Goal: Task Accomplishment & Management: Manage account settings

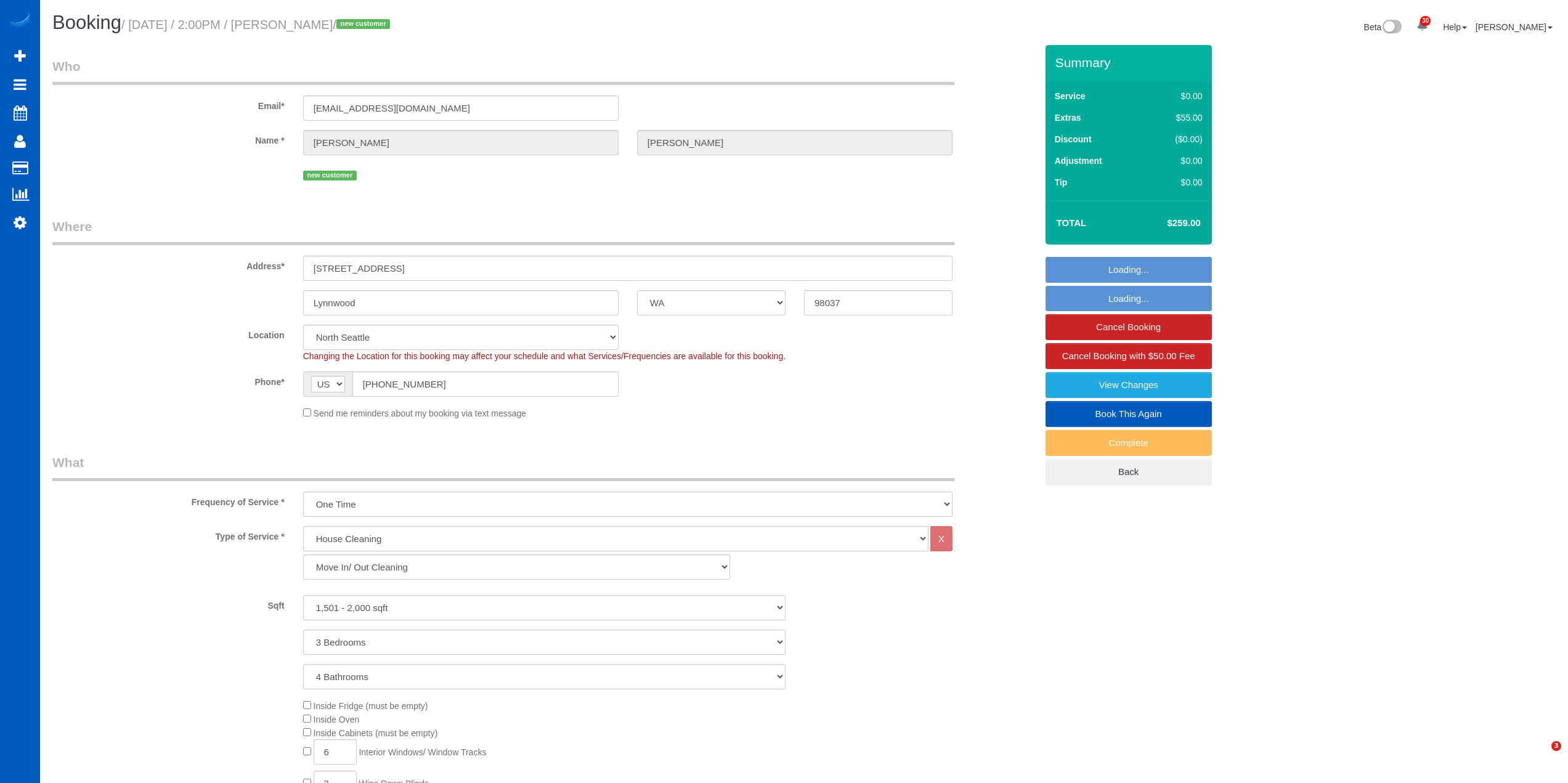
select select "WA"
select select "199"
select select "1501"
select select "3"
select select "4"
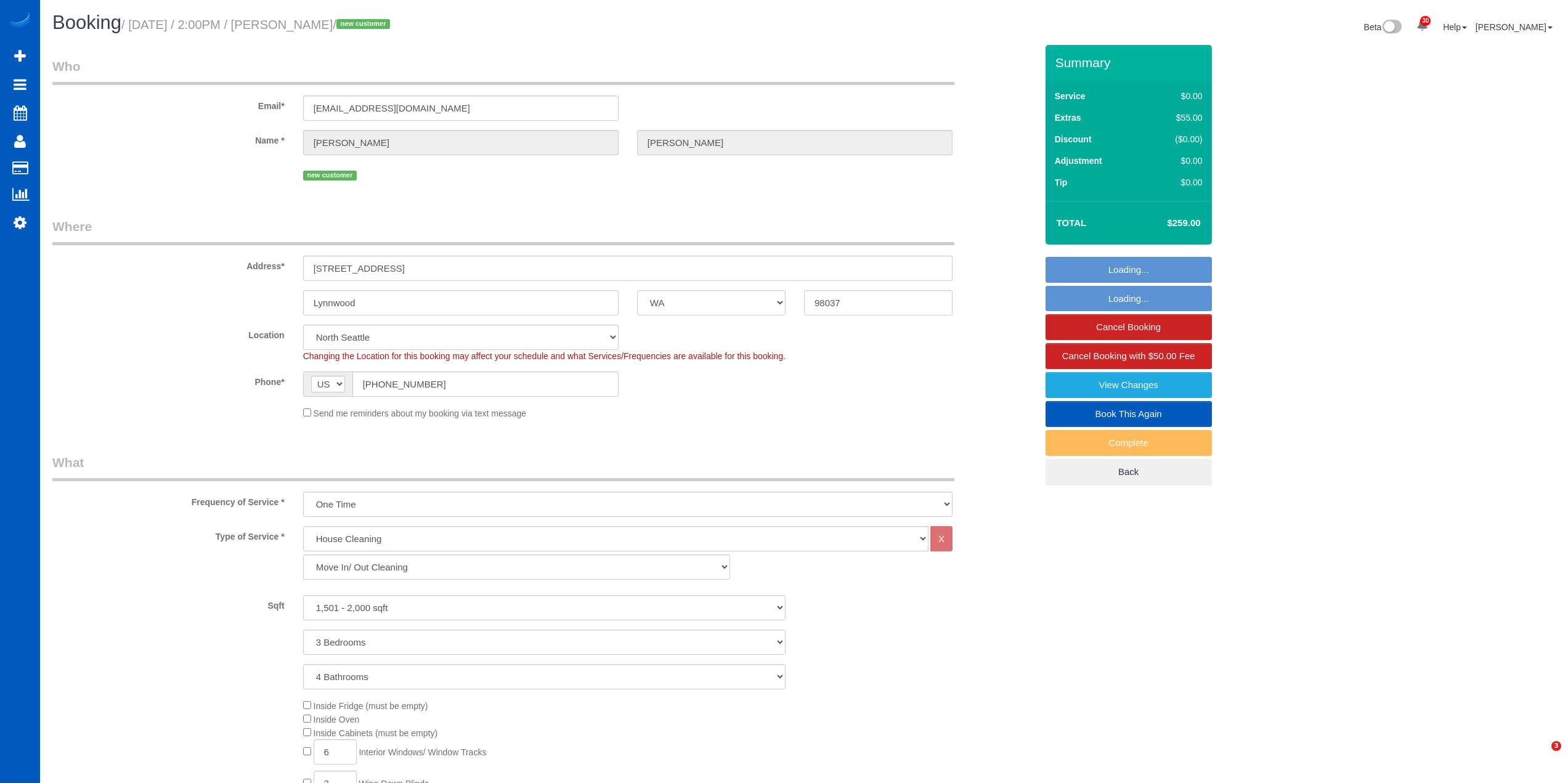
select select "spot1"
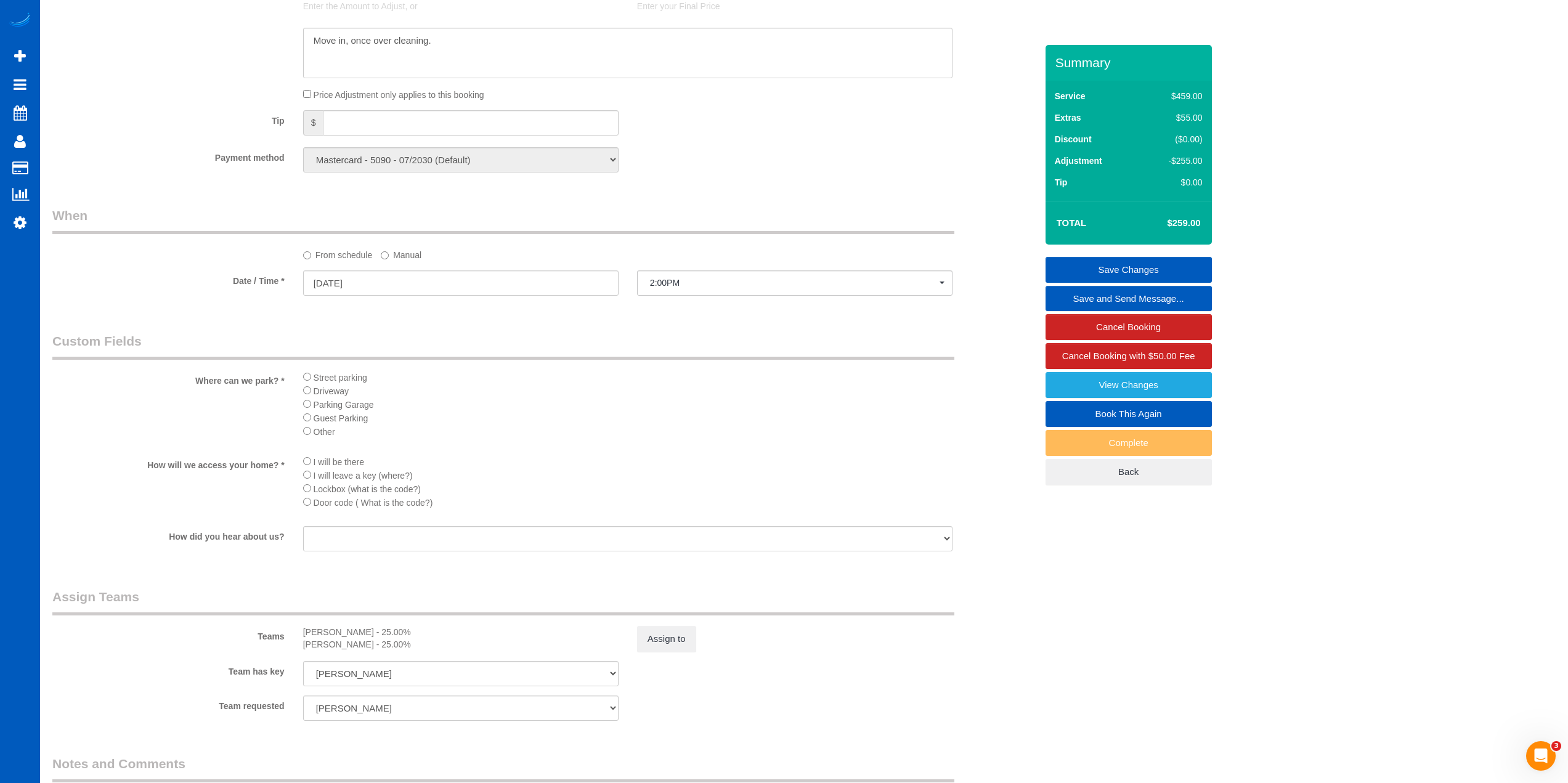
scroll to position [1317, 0]
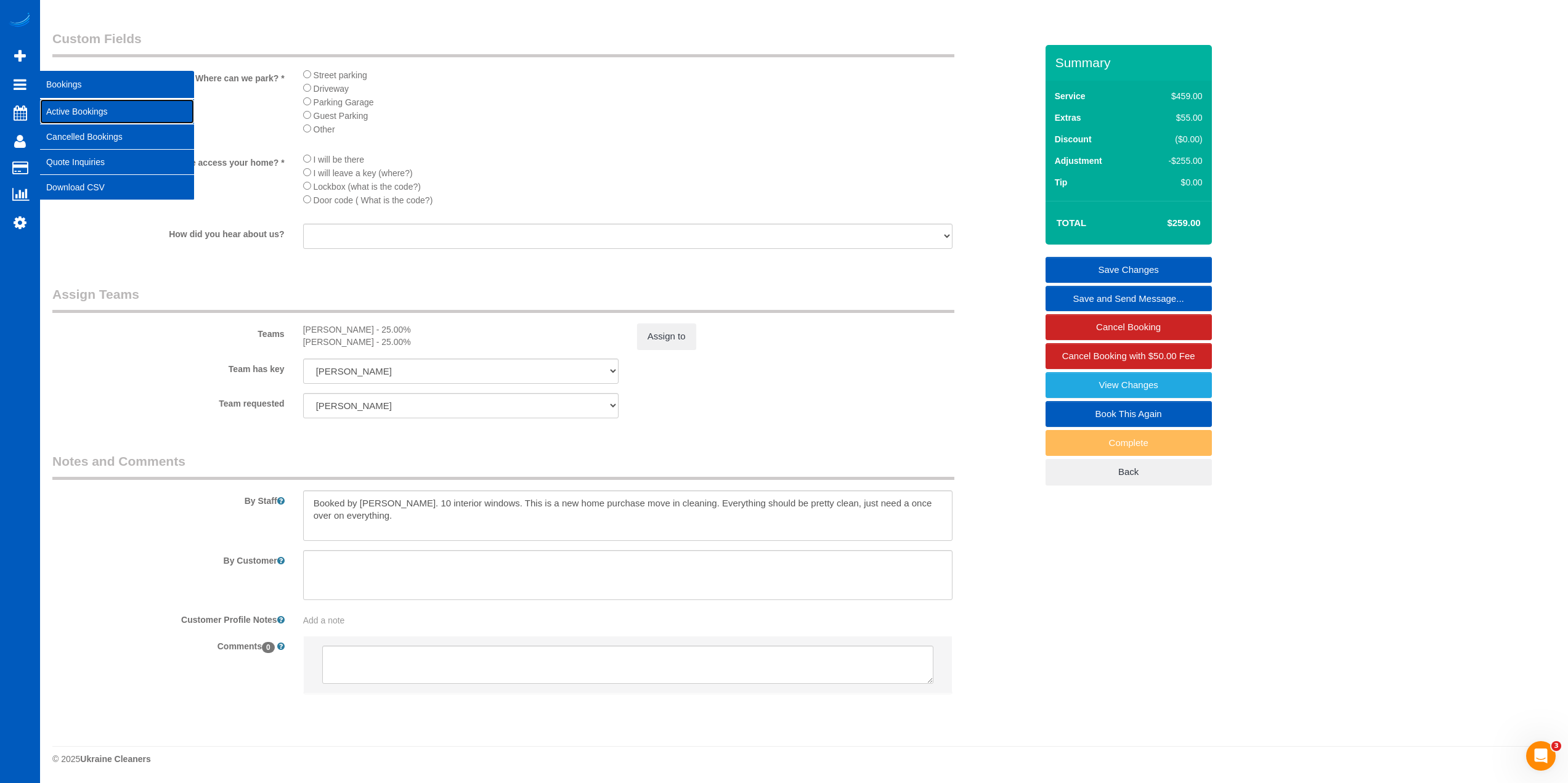
click at [71, 112] on link "Active Bookings" at bounding box center [117, 111] width 154 height 25
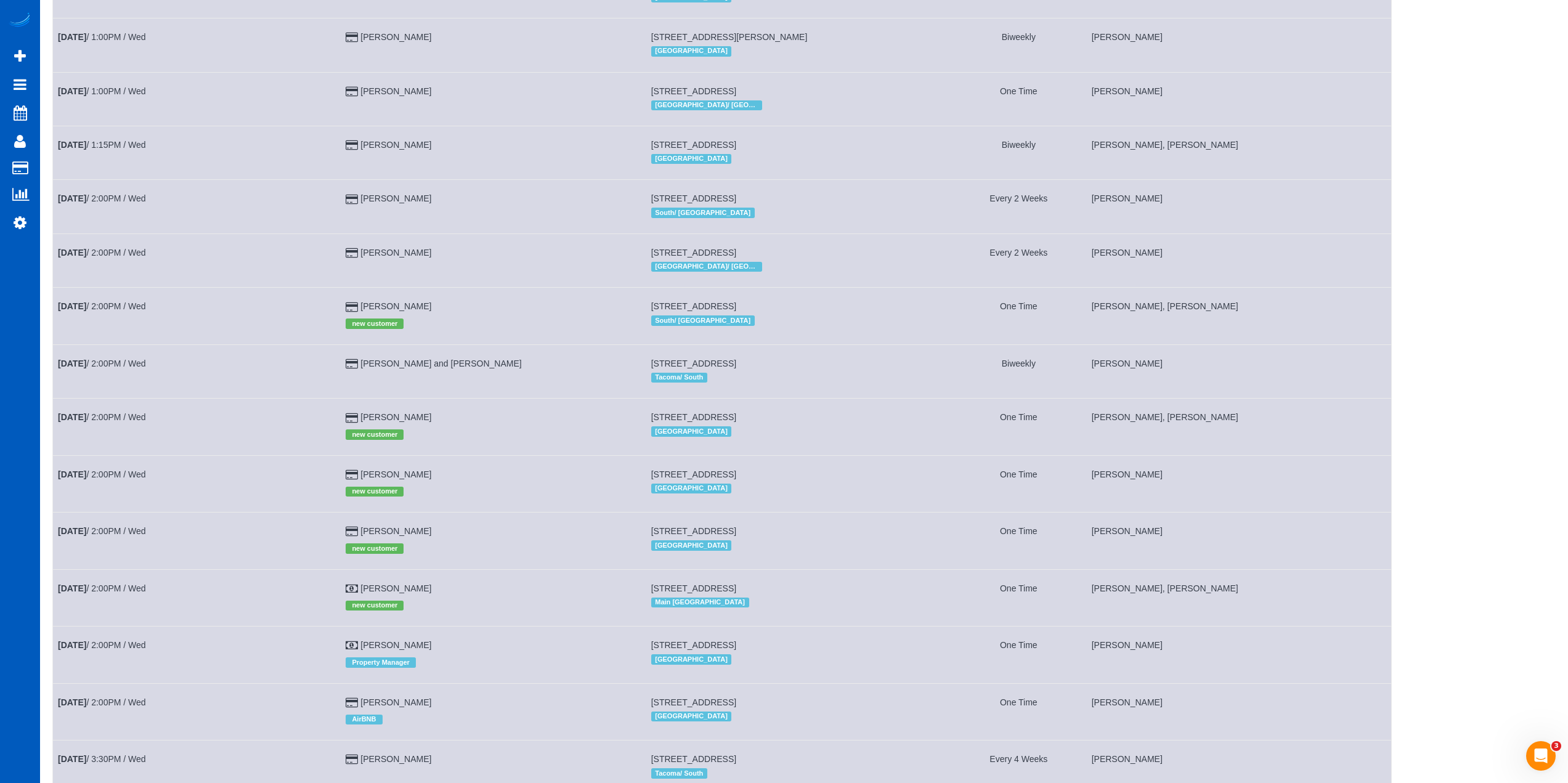
scroll to position [1540, 0]
click at [131, 419] on link "[DATE] 2:00PM / Wed" at bounding box center [101, 415] width 88 height 10
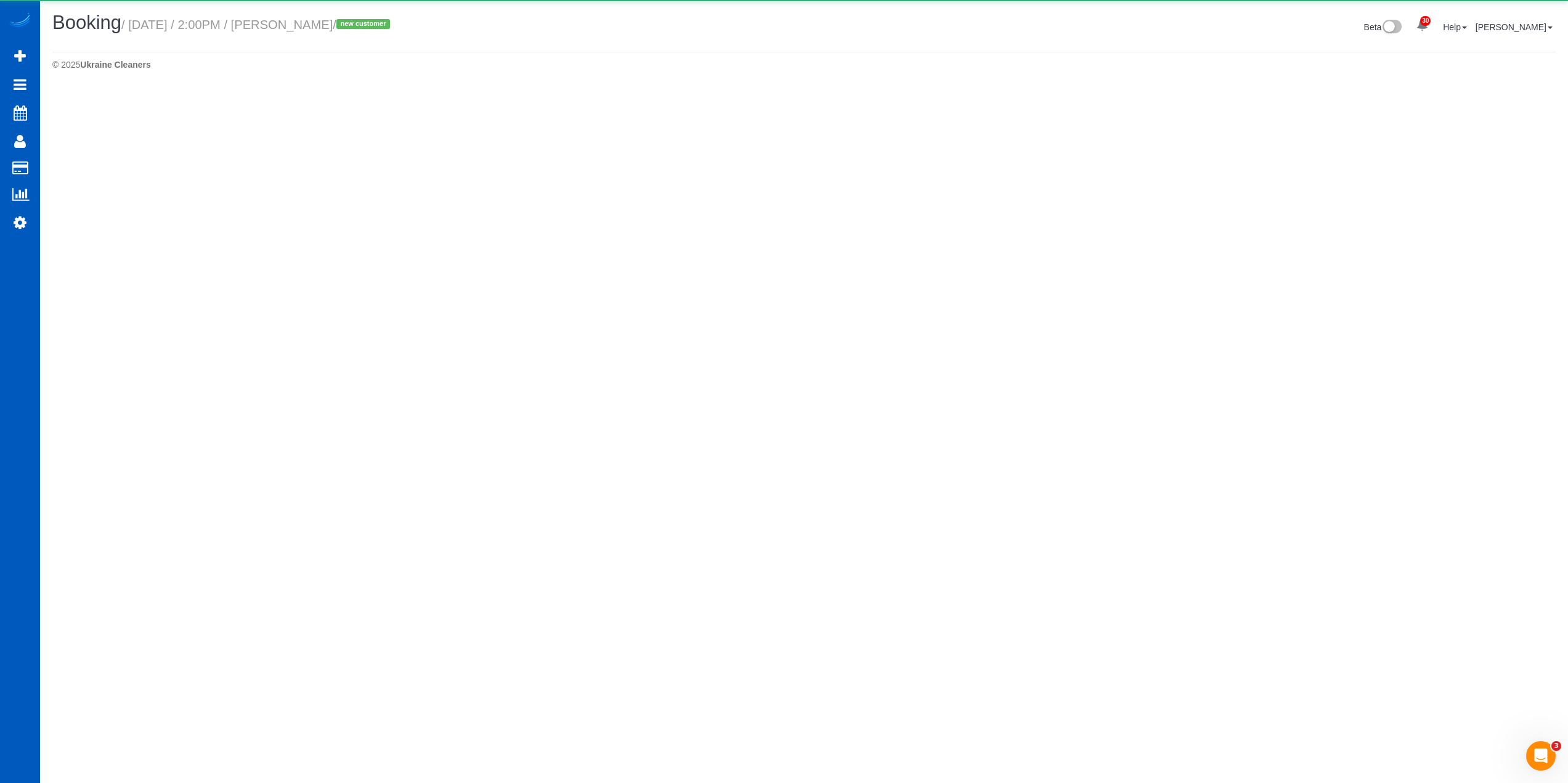
select select "WA"
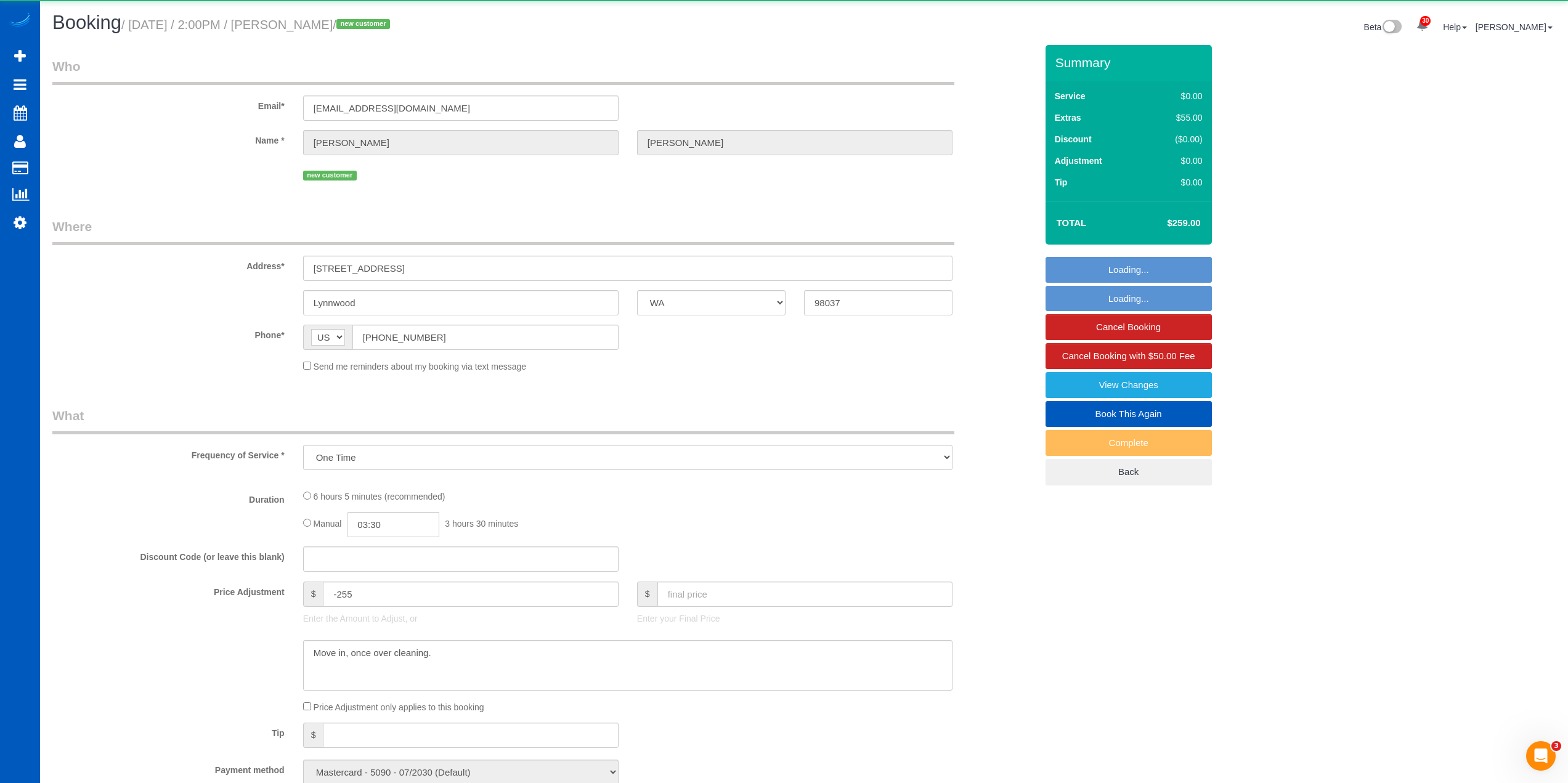
select select "object:3034"
select select "199"
select select "1501"
select select "3"
select select "4"
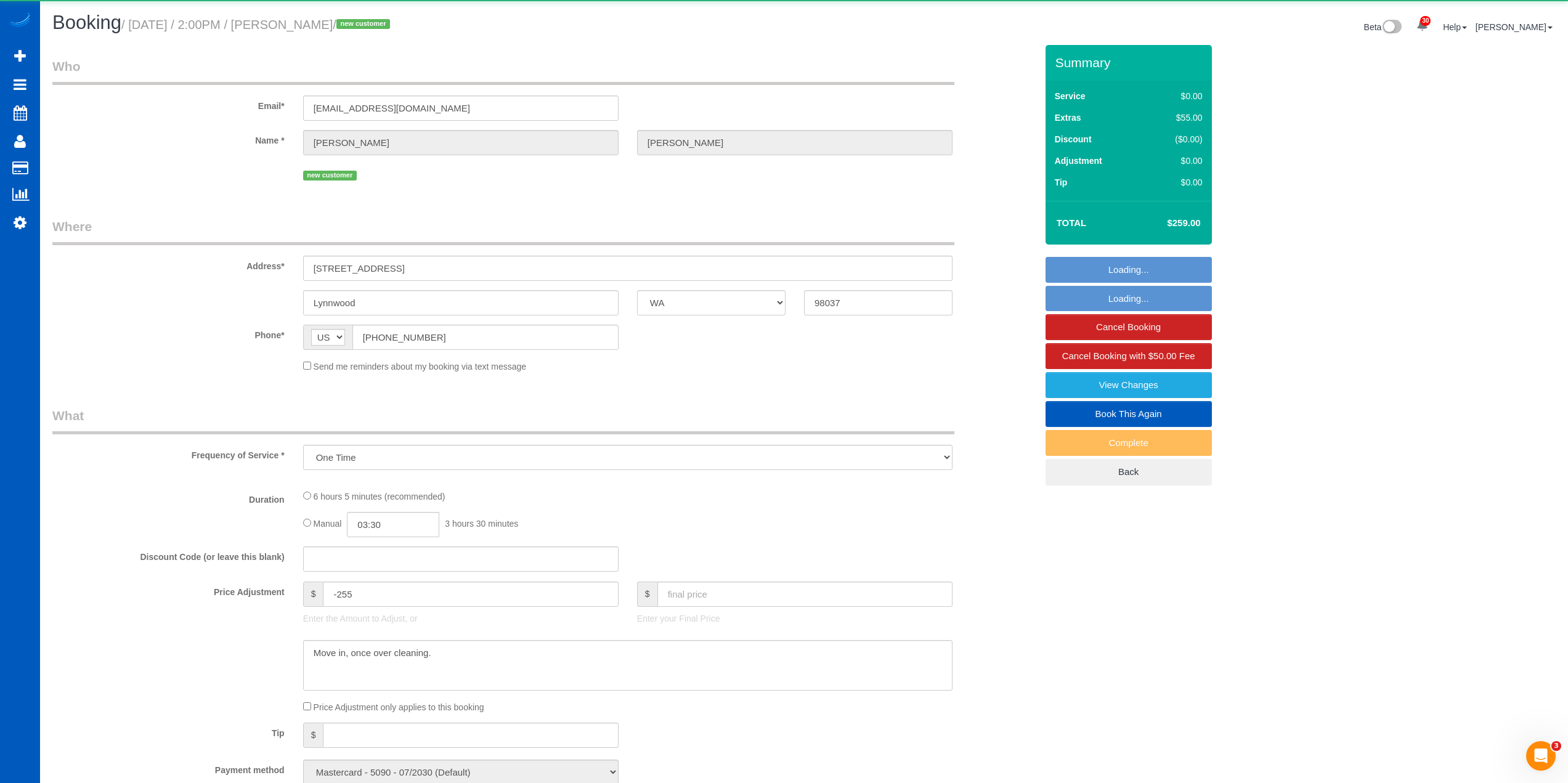
select select "spot8"
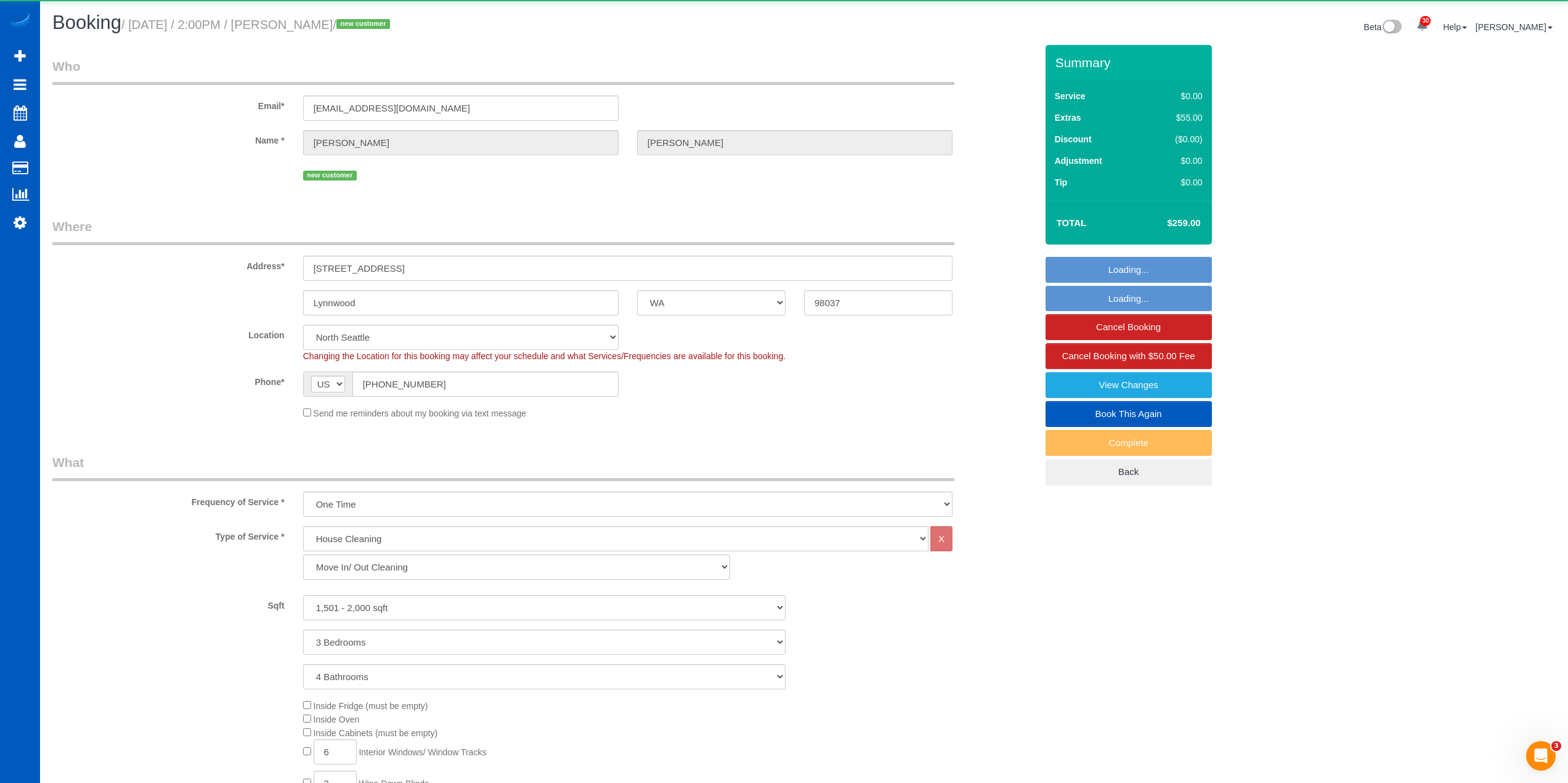
select select "1501"
select select "3"
select select "4"
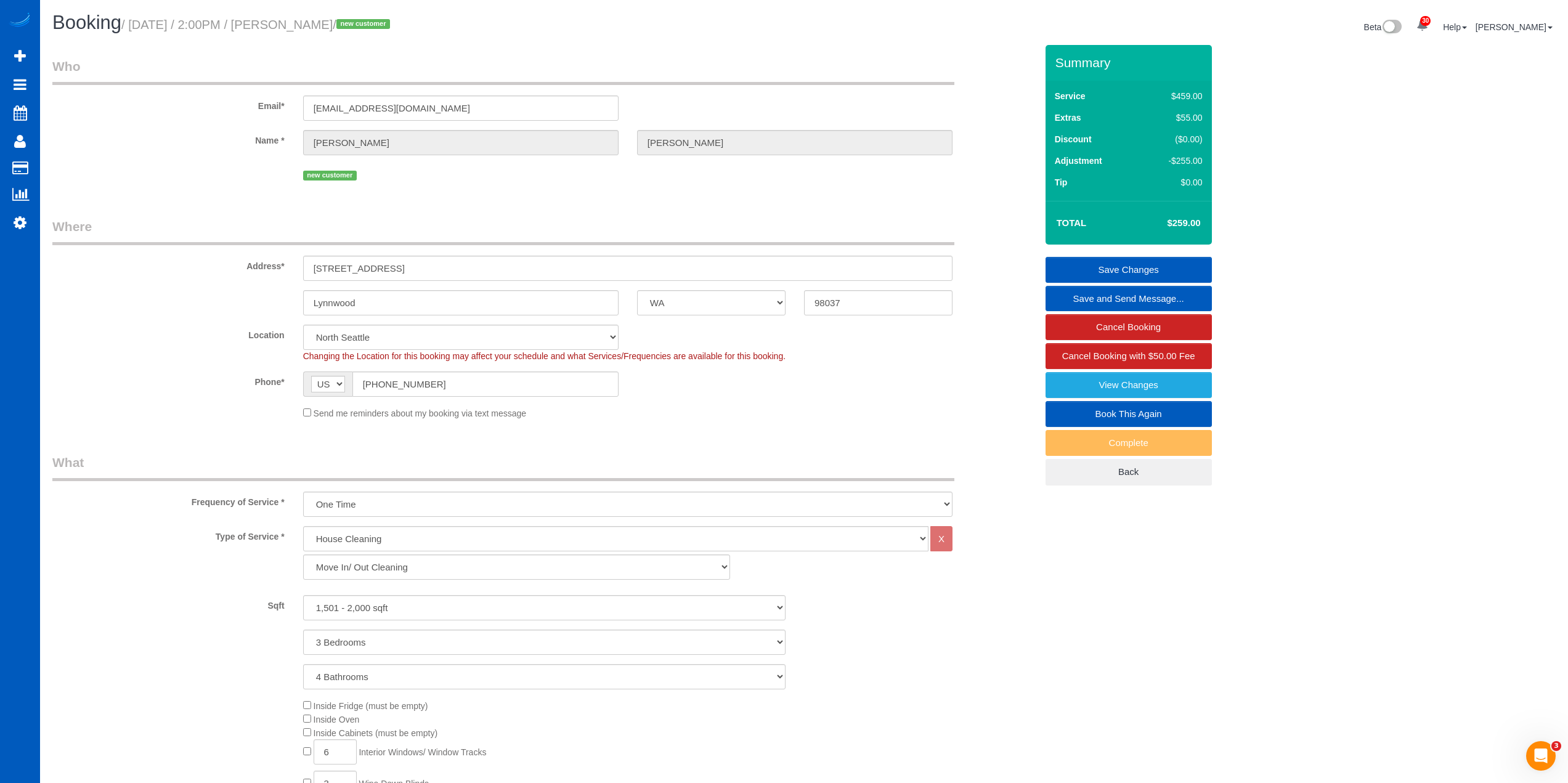
click at [231, 162] on sui-booking-customer "Email* [EMAIL_ADDRESS][DOMAIN_NAME] Name * [GEOGRAPHIC_DATA][PERSON_NAME] new c…" at bounding box center [544, 120] width 984 height 126
click at [519, 221] on legend "Where" at bounding box center [504, 231] width 902 height 28
click at [236, 161] on sui-booking-customer "Email* [EMAIL_ADDRESS][DOMAIN_NAME] Name * [GEOGRAPHIC_DATA][PERSON_NAME] new c…" at bounding box center [544, 120] width 984 height 126
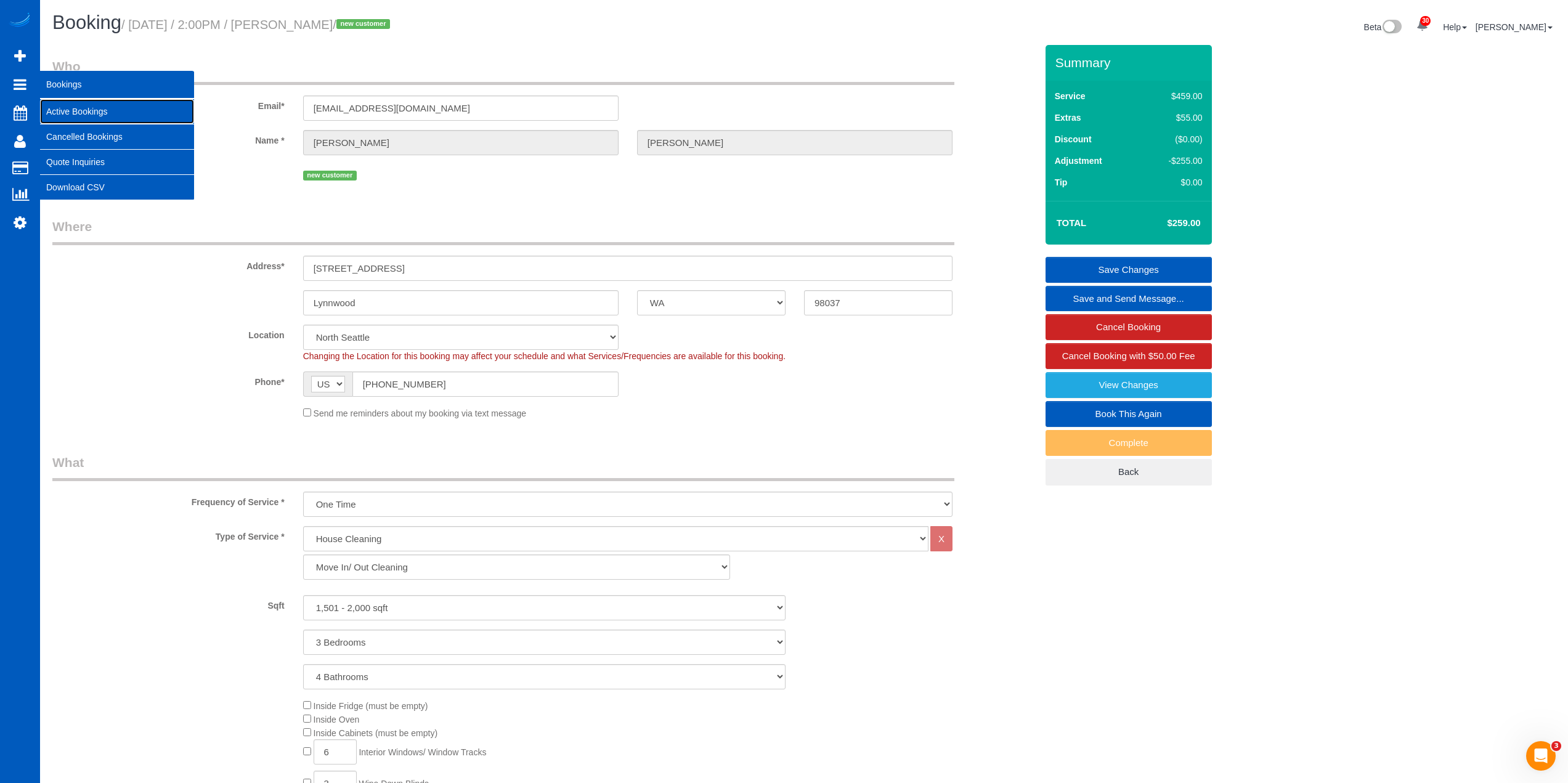
click at [106, 114] on link "Active Bookings" at bounding box center [117, 111] width 154 height 25
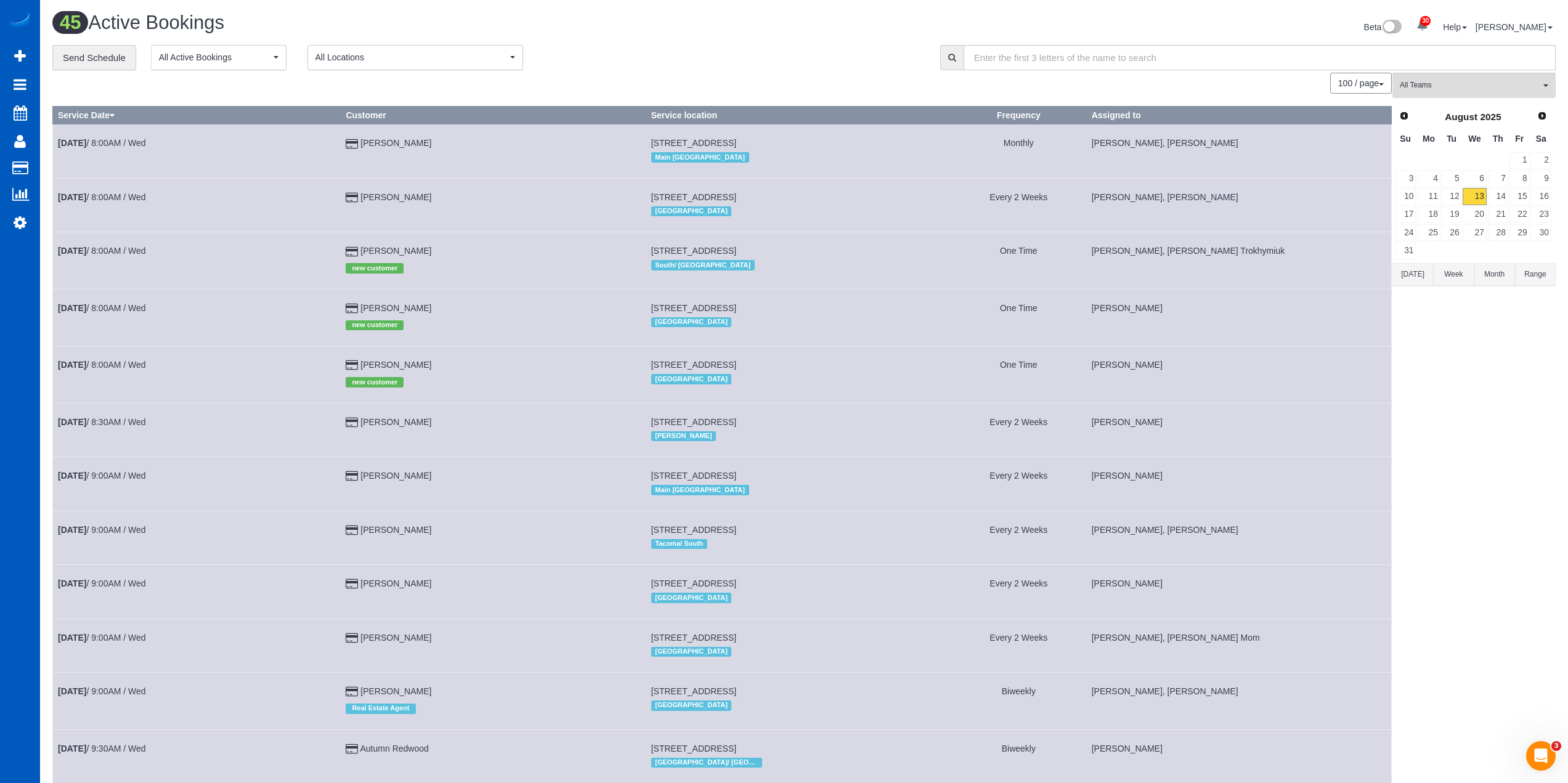
click at [1506, 190] on link "14" at bounding box center [1497, 196] width 21 height 16
